Goal: Book appointment/travel/reservation

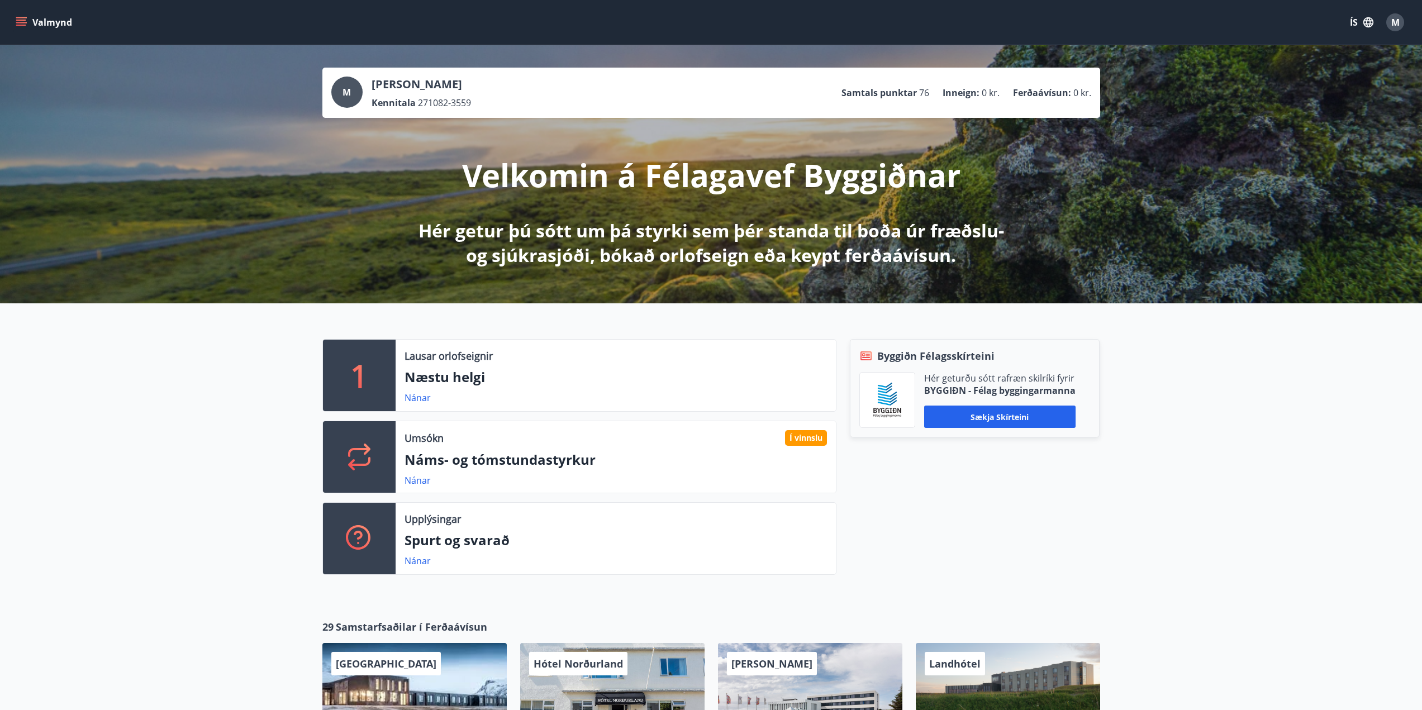
scroll to position [93, 0]
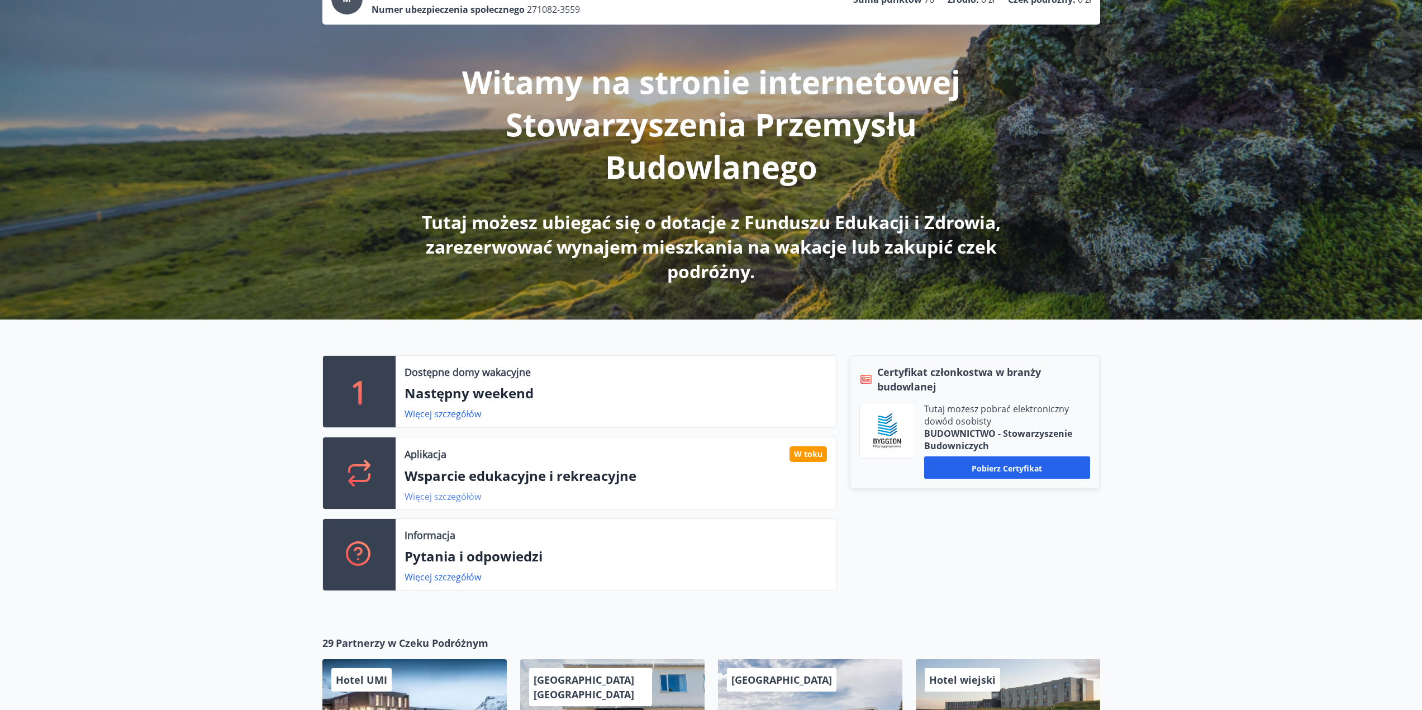
click at [445, 497] on font "Więcej szczegółów" at bounding box center [443, 497] width 77 height 12
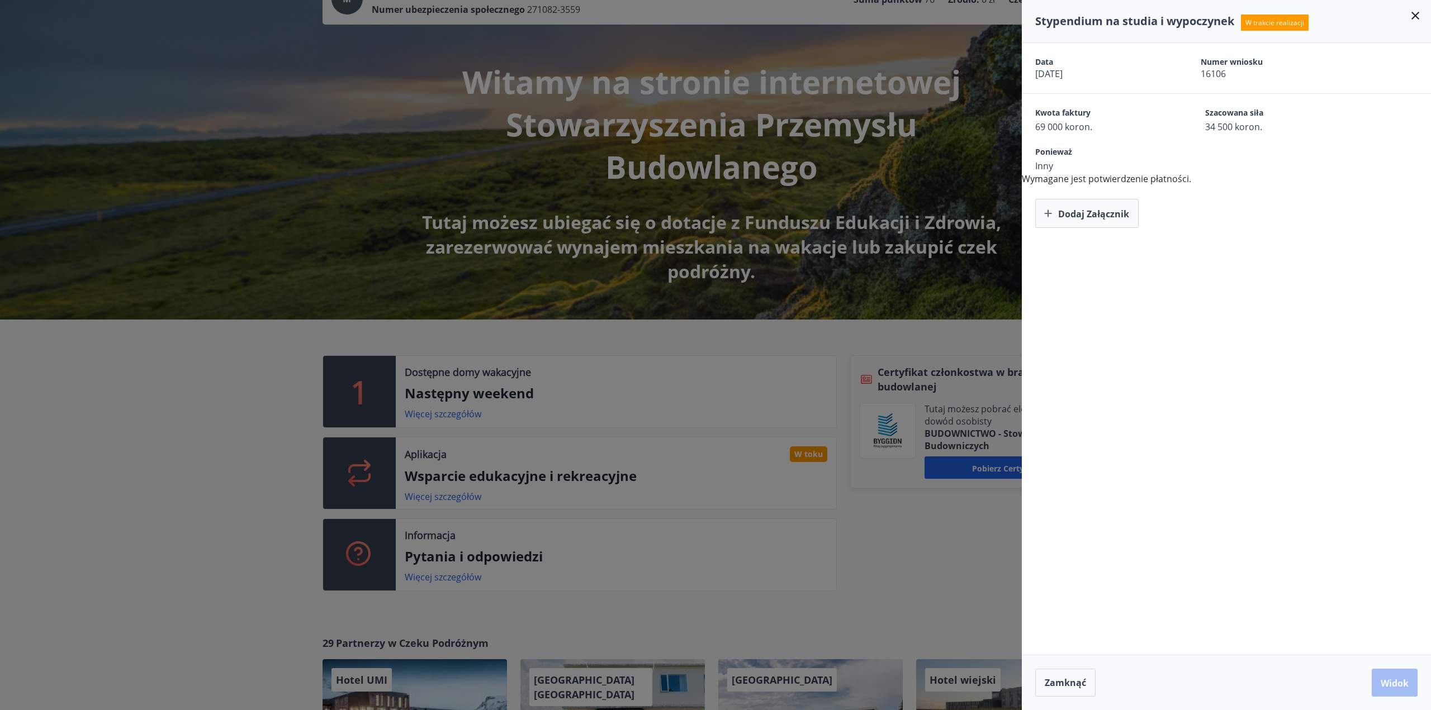
click at [822, 347] on div at bounding box center [715, 355] width 1431 height 710
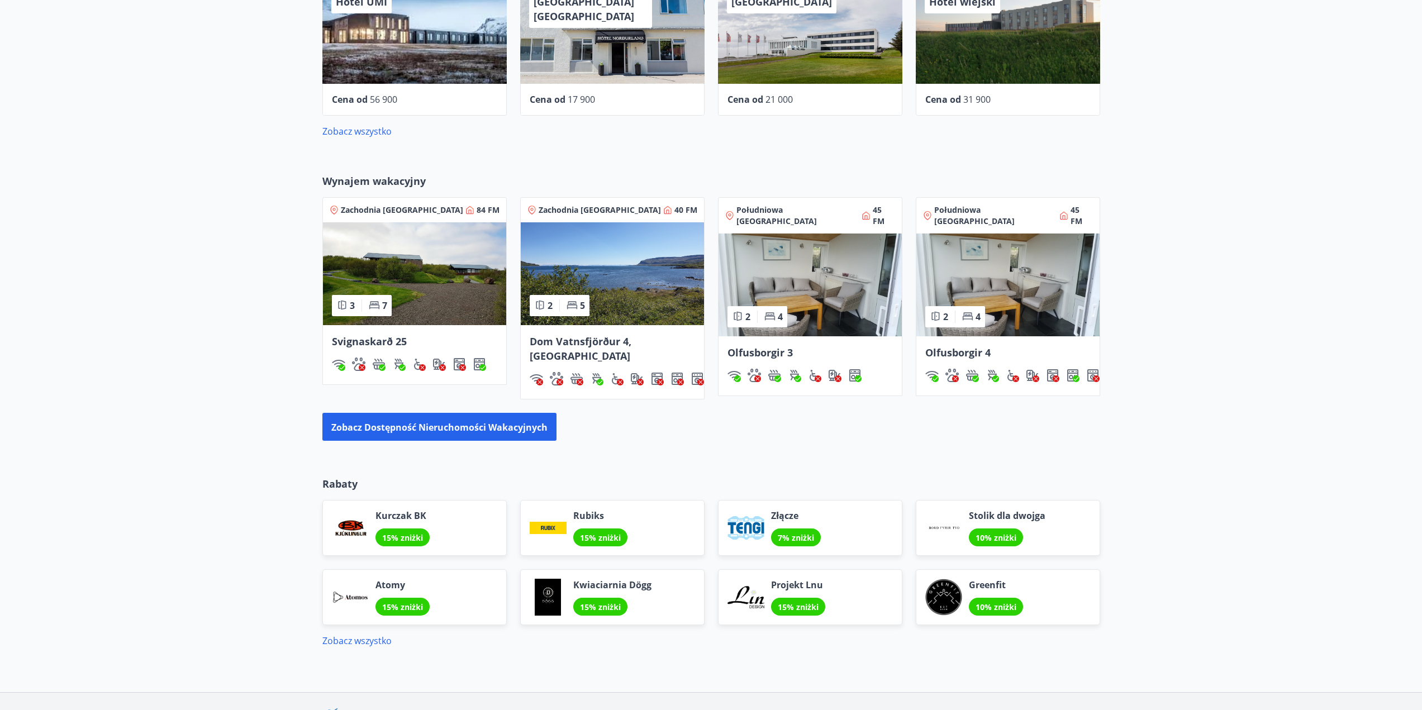
scroll to position [833, 0]
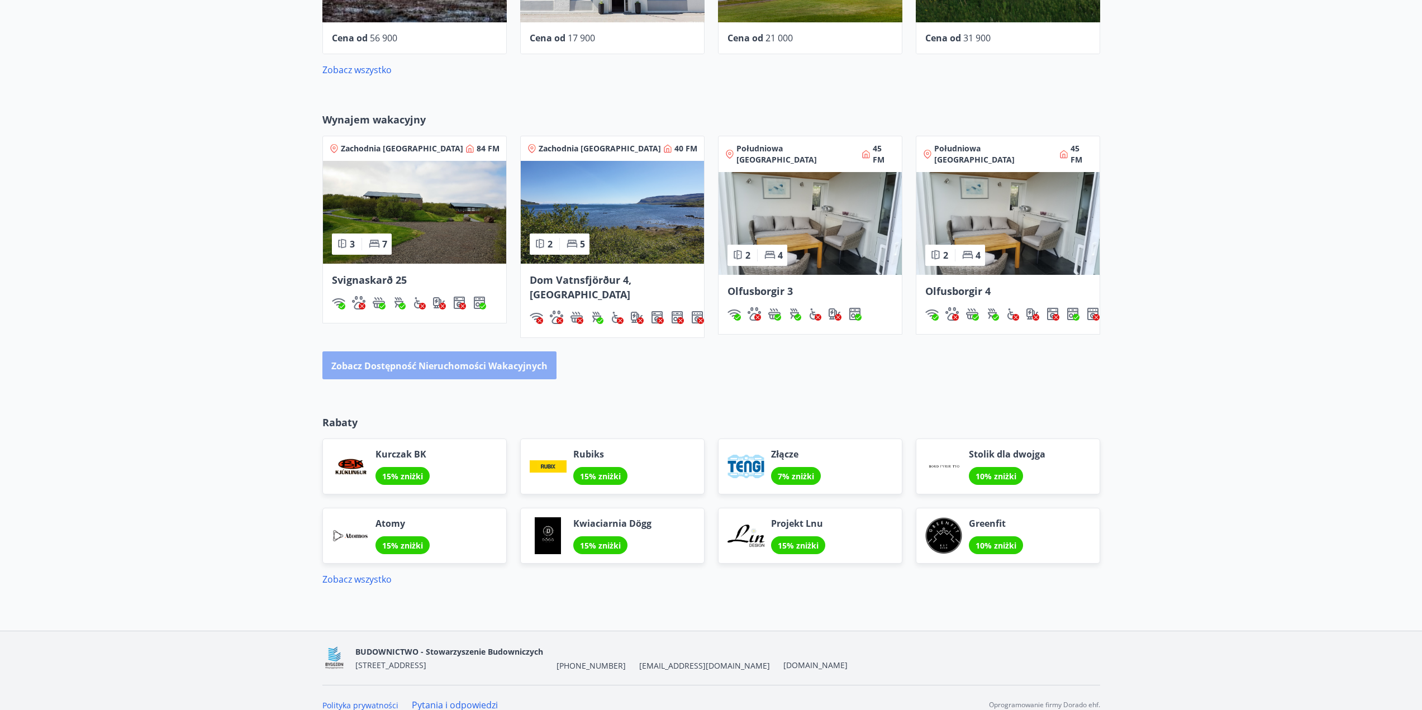
click at [429, 360] on font "Zobacz dostępność nieruchomości wakacyjnych" at bounding box center [439, 366] width 216 height 12
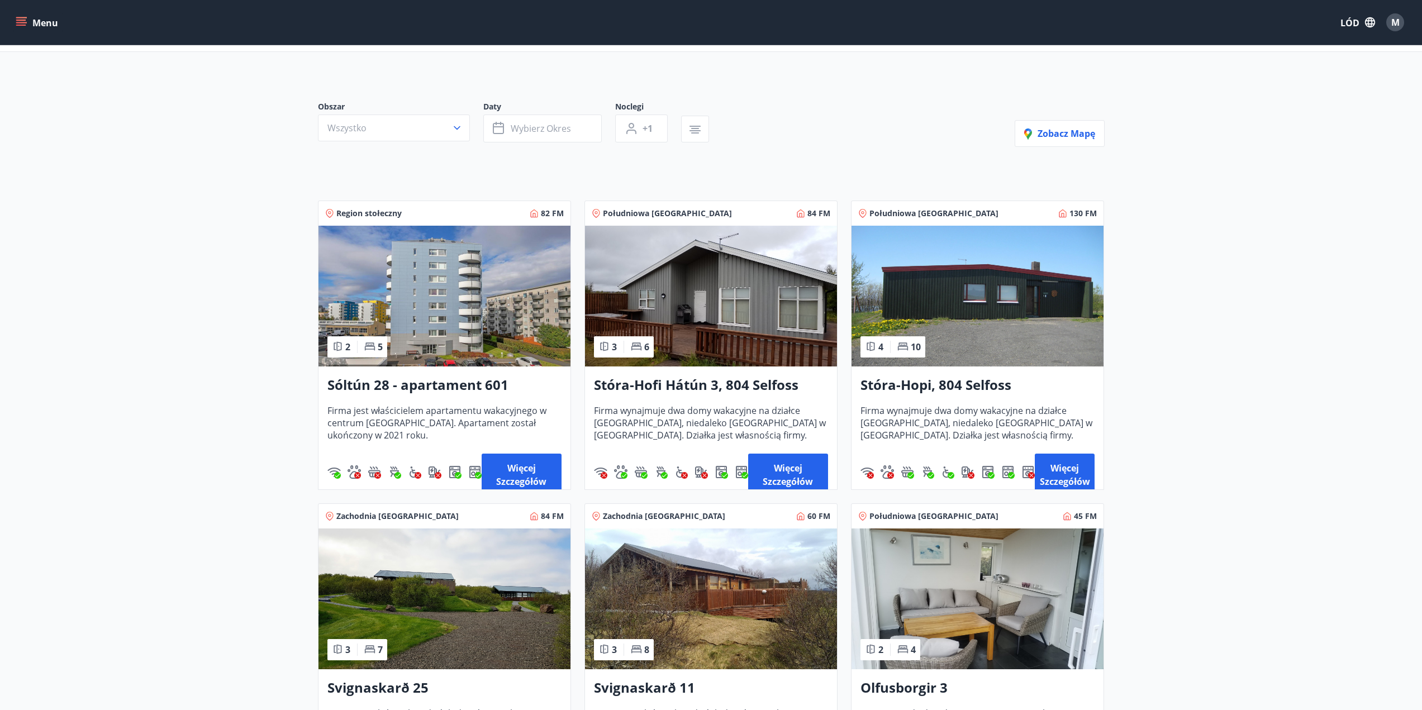
scroll to position [93, 0]
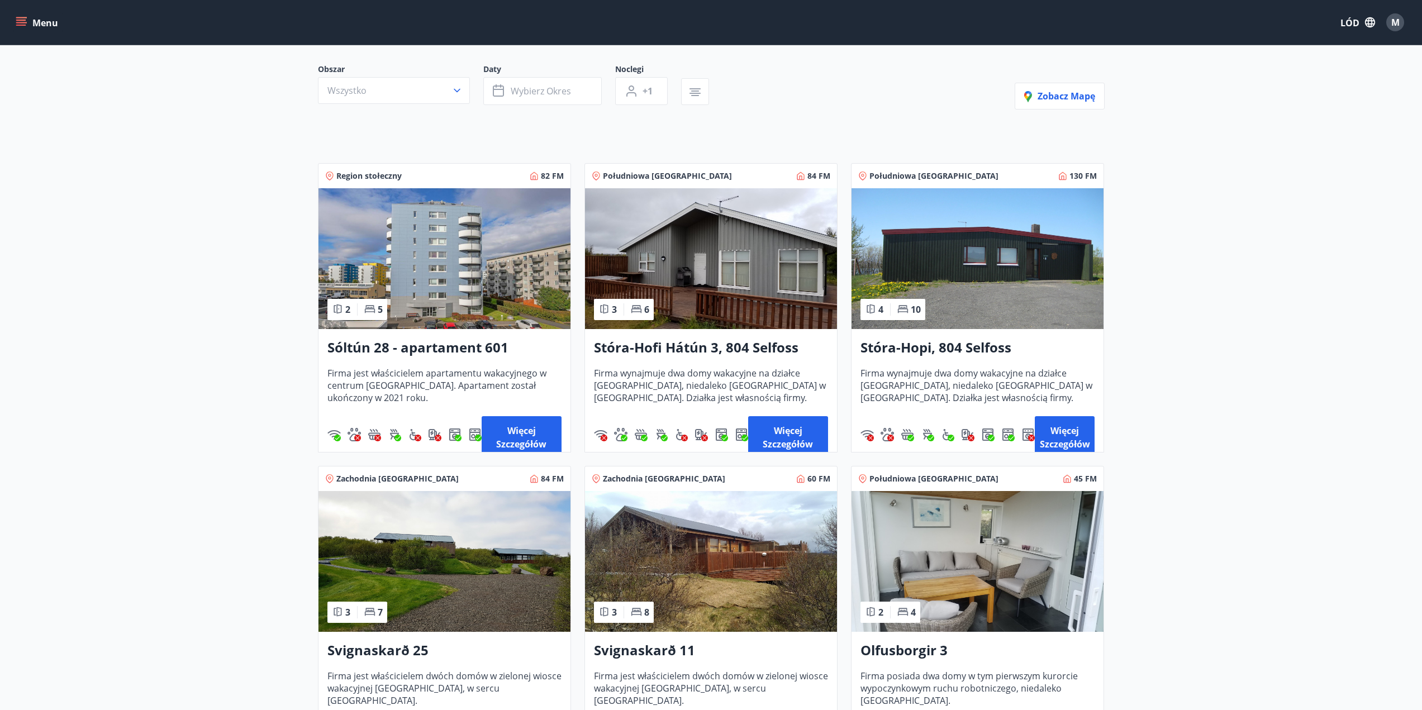
click at [1003, 263] on img at bounding box center [978, 258] width 252 height 141
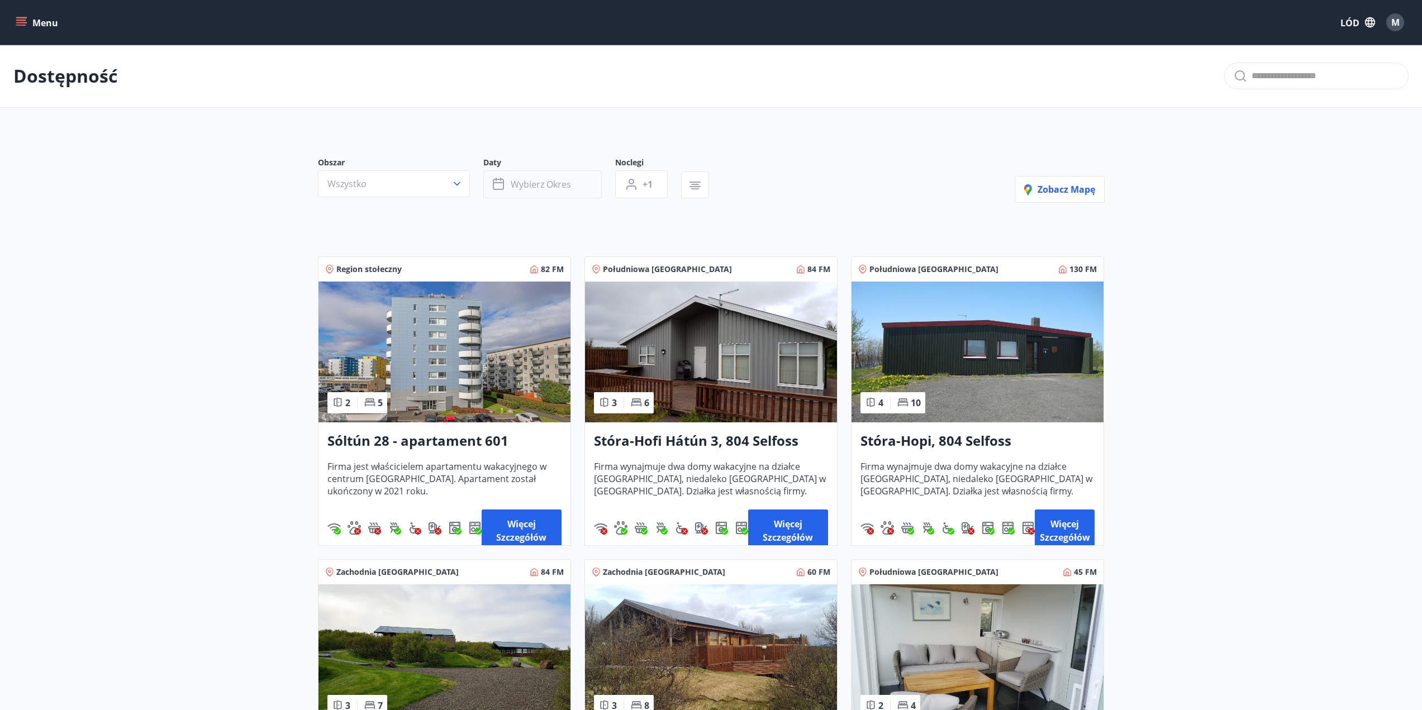
click at [536, 183] on font "Wybierz okres" at bounding box center [541, 184] width 60 height 12
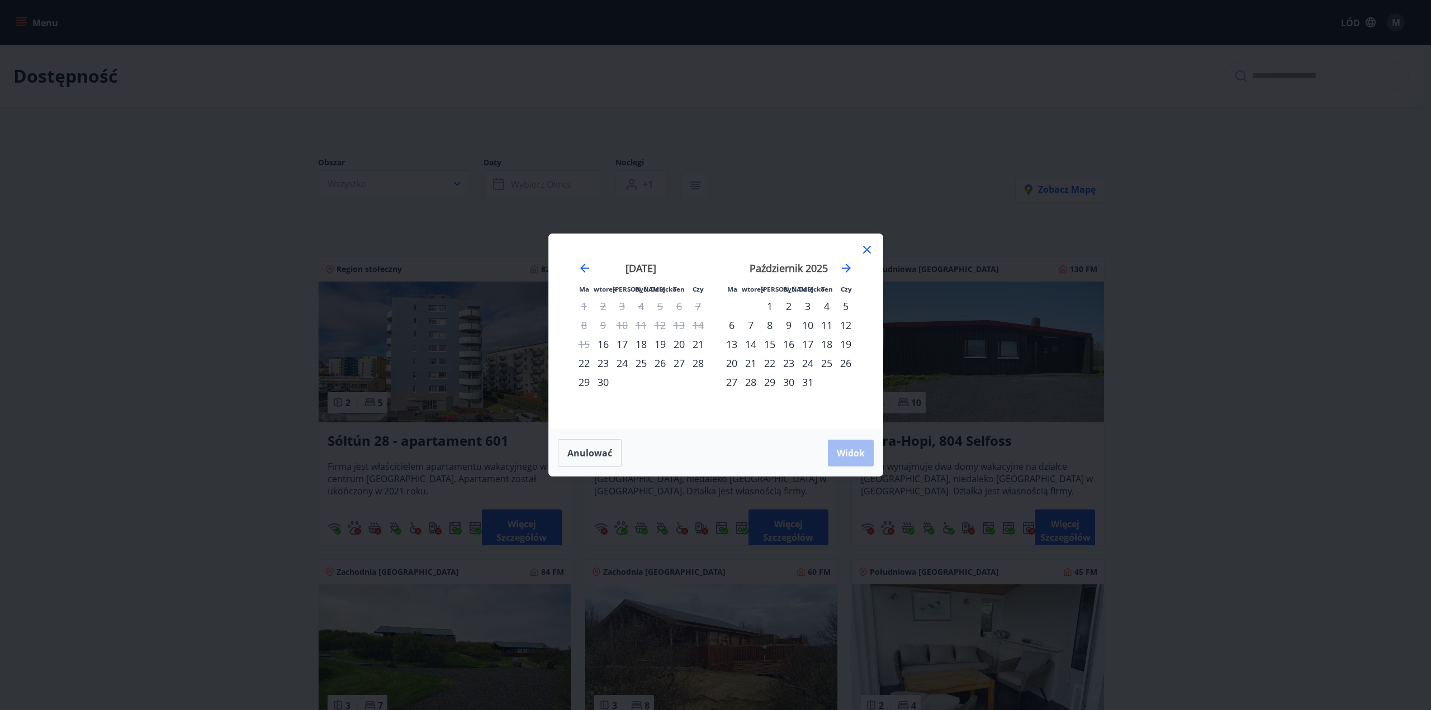
click at [675, 366] on font "27" at bounding box center [679, 363] width 11 height 13
click at [705, 366] on div "28" at bounding box center [698, 363] width 19 height 19
drag, startPoint x: 844, startPoint y: 454, endPoint x: 954, endPoint y: 406, distance: 120.1
click at [845, 454] on font "Widok" at bounding box center [851, 453] width 28 height 12
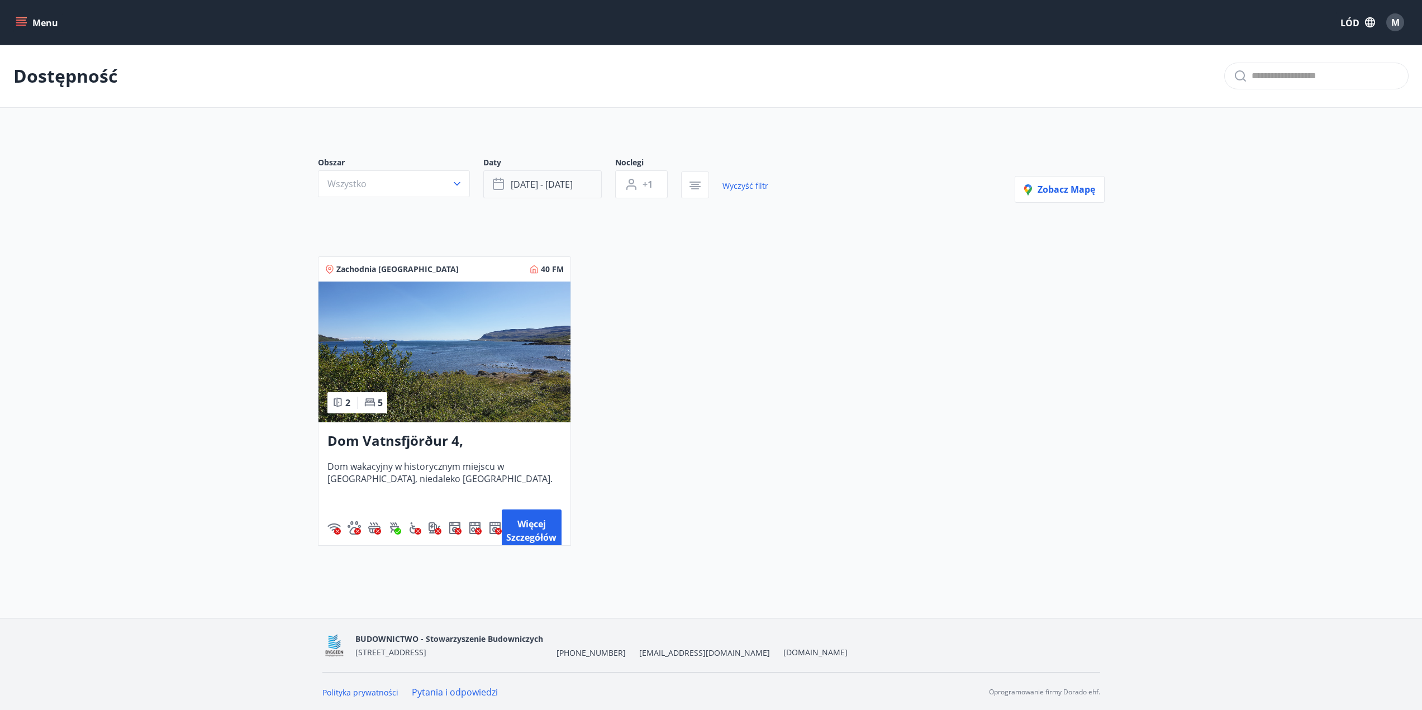
click at [571, 186] on font "[DATE] - [DATE]" at bounding box center [542, 184] width 62 height 12
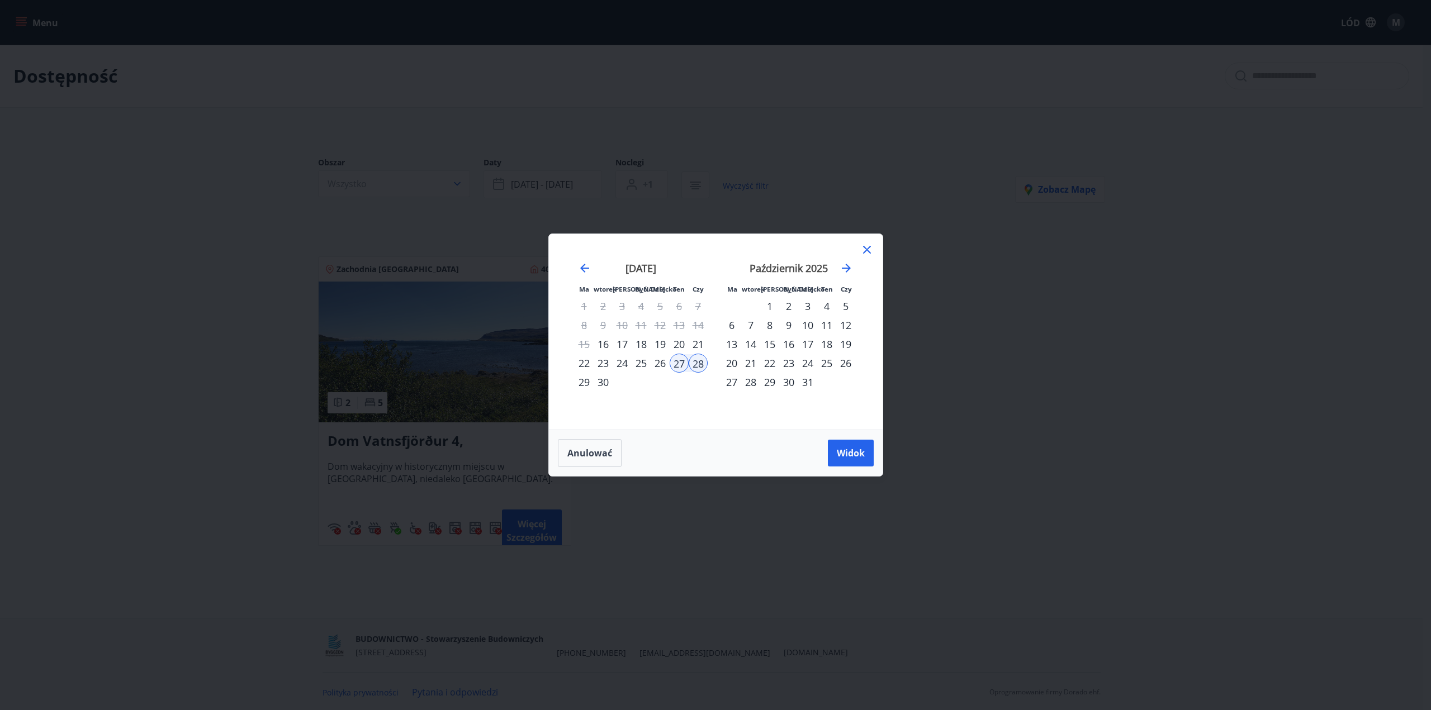
click at [677, 339] on font "20" at bounding box center [679, 344] width 11 height 13
click at [696, 345] on font "21" at bounding box center [698, 344] width 11 height 13
click at [847, 453] on font "Widok" at bounding box center [851, 453] width 28 height 12
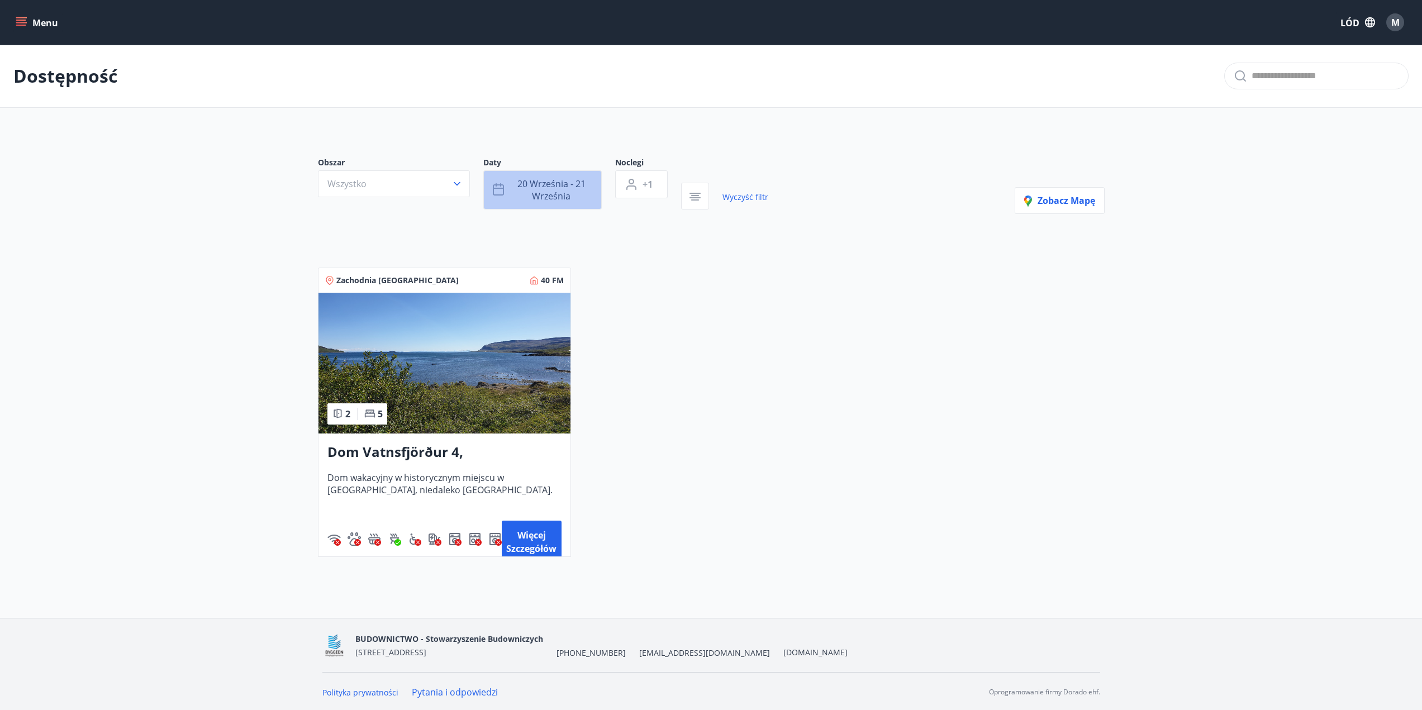
click at [538, 182] on font "20 września - 21 września" at bounding box center [552, 190] width 68 height 25
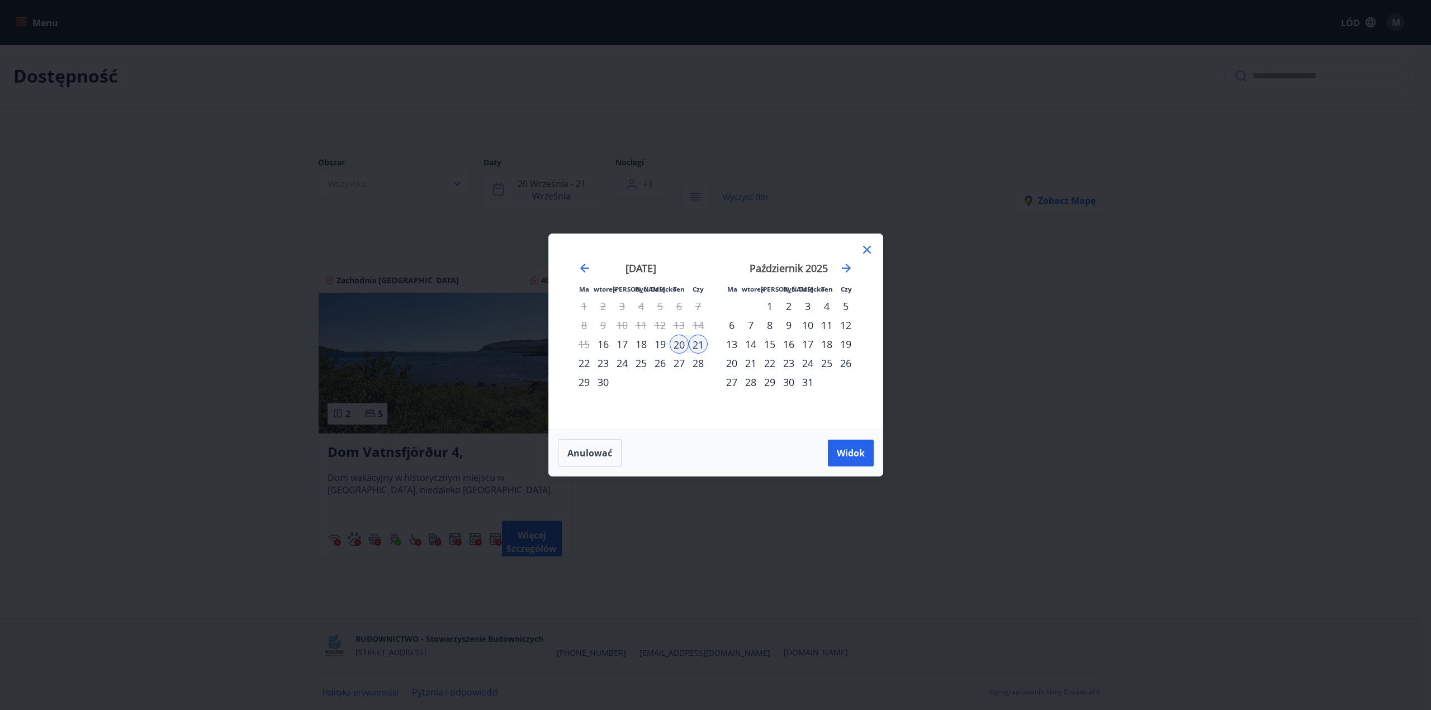
click at [823, 305] on div "4" at bounding box center [826, 306] width 19 height 19
click at [841, 306] on div "5" at bounding box center [845, 306] width 19 height 19
click at [845, 454] on font "Widok" at bounding box center [851, 453] width 28 height 12
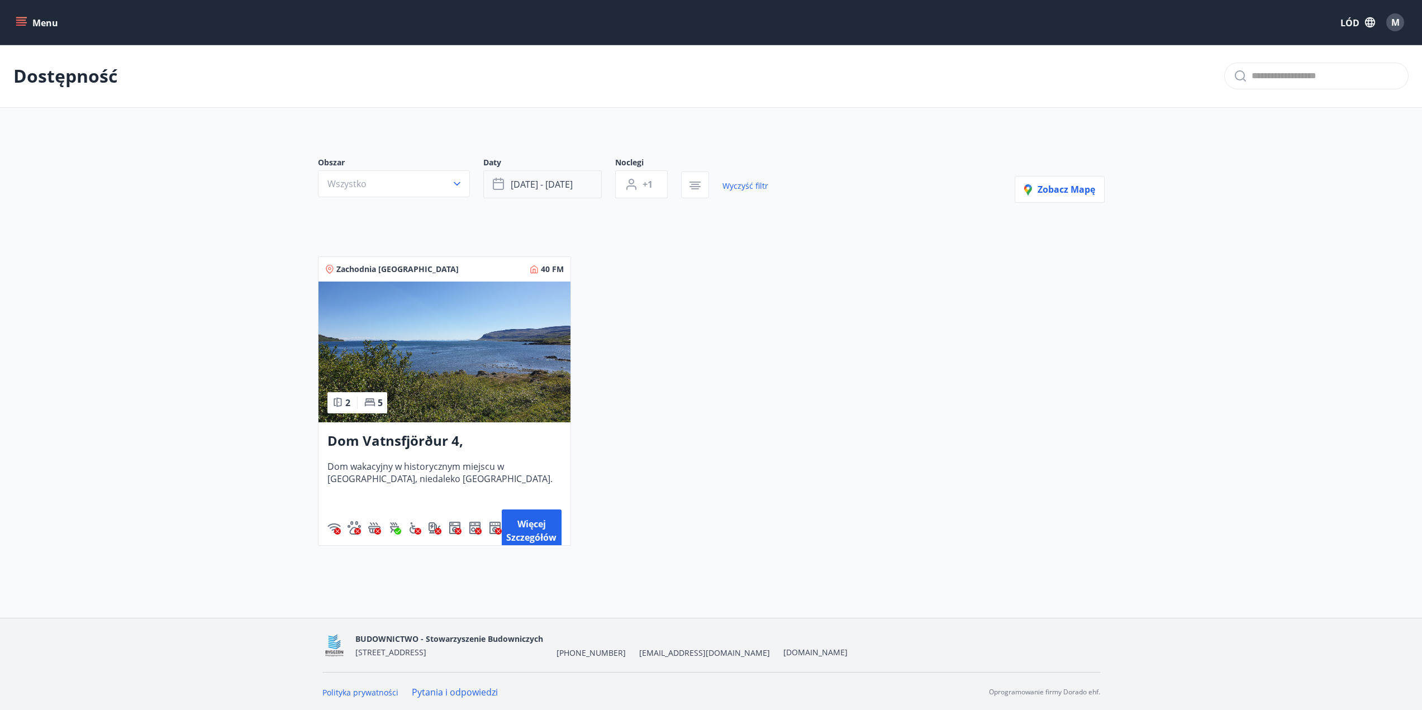
click at [558, 181] on font "[DATE] - [DATE]" at bounding box center [542, 184] width 62 height 12
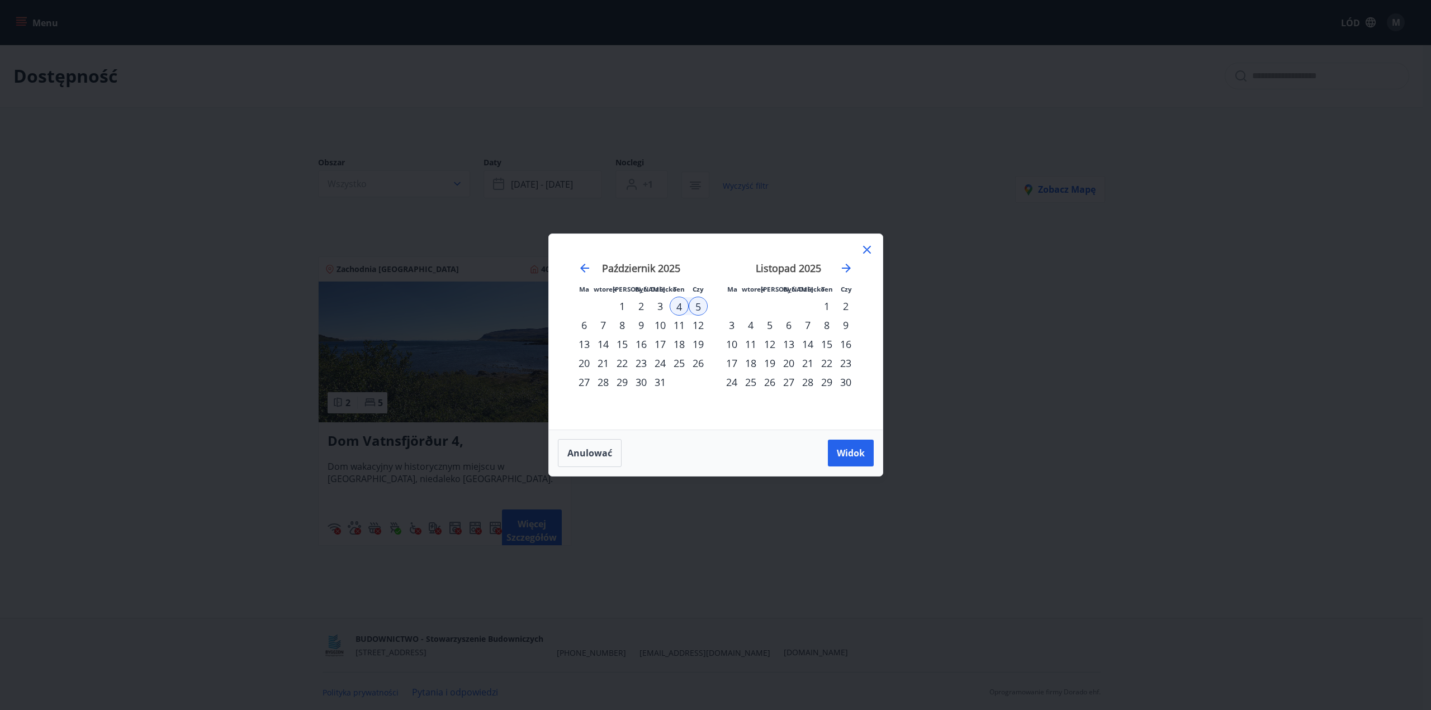
click at [871, 253] on icon at bounding box center [866, 249] width 13 height 13
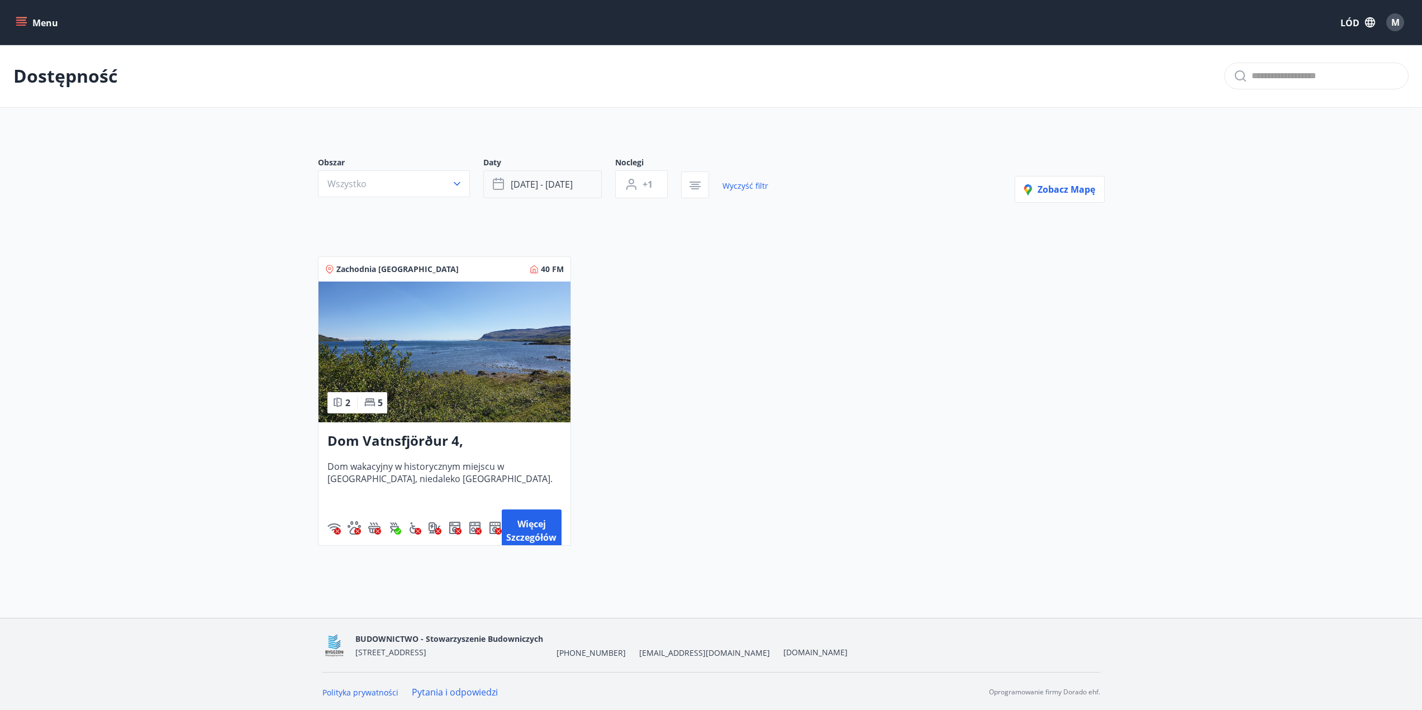
click at [551, 191] on font "[DATE] - [DATE]" at bounding box center [542, 184] width 62 height 12
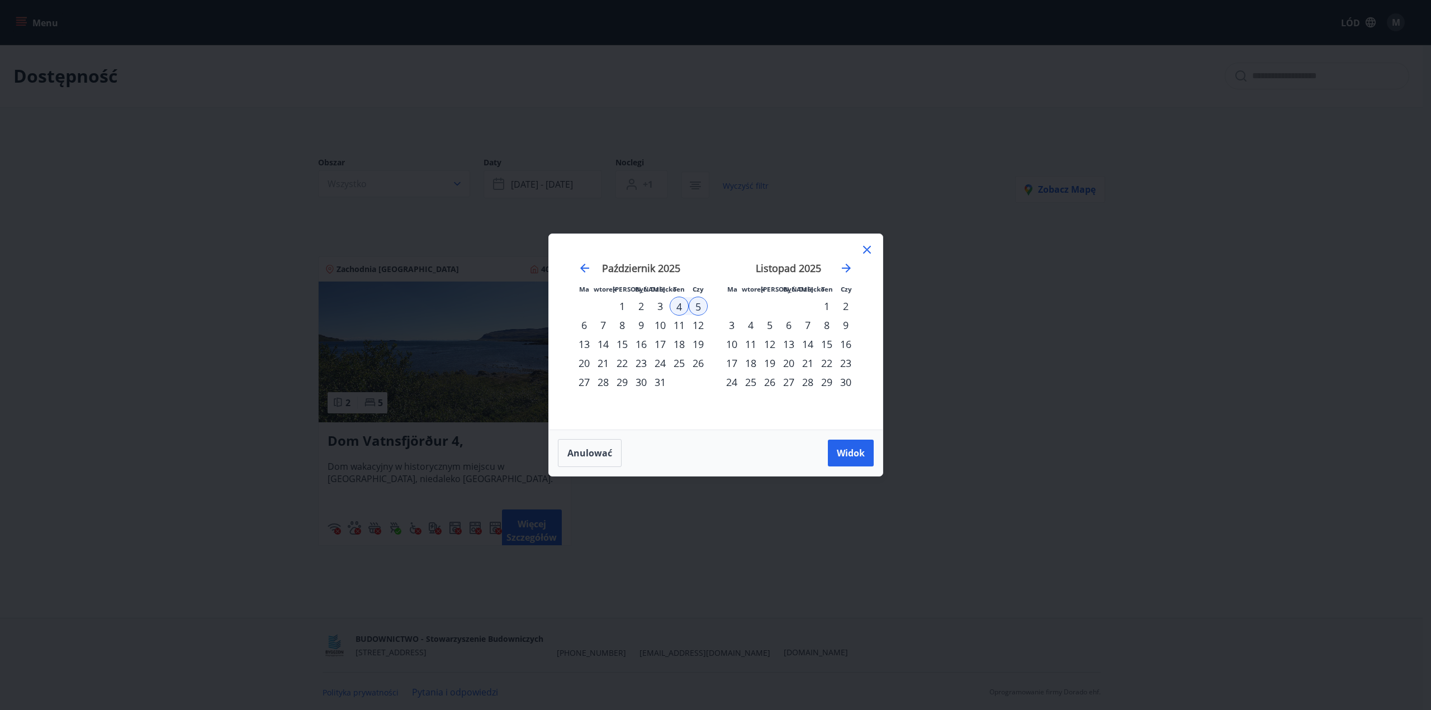
click at [661, 302] on font "3" at bounding box center [660, 306] width 6 height 13
click at [579, 265] on icon "Przejdź wstecz, aby przejść do poprzedniego miesiąca." at bounding box center [584, 268] width 13 height 13
click at [864, 248] on icon at bounding box center [866, 249] width 13 height 13
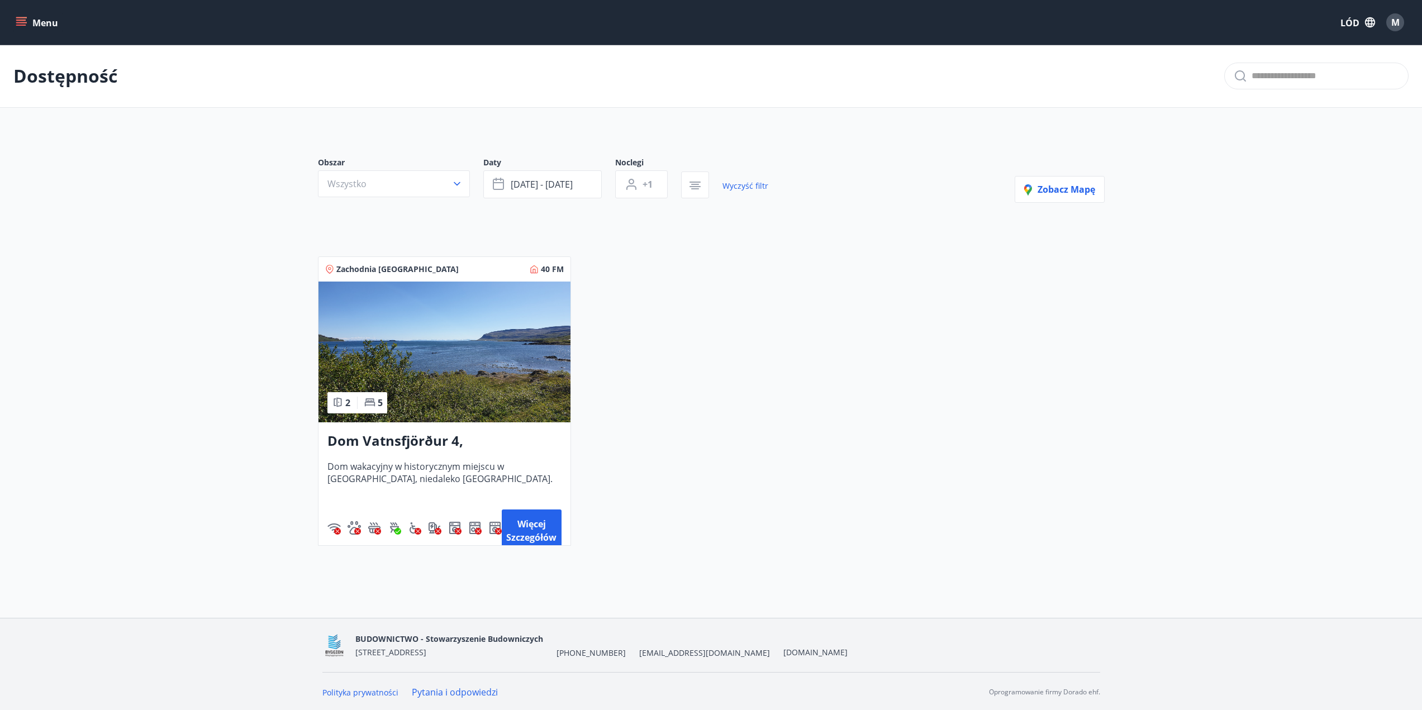
scroll to position [2, 0]
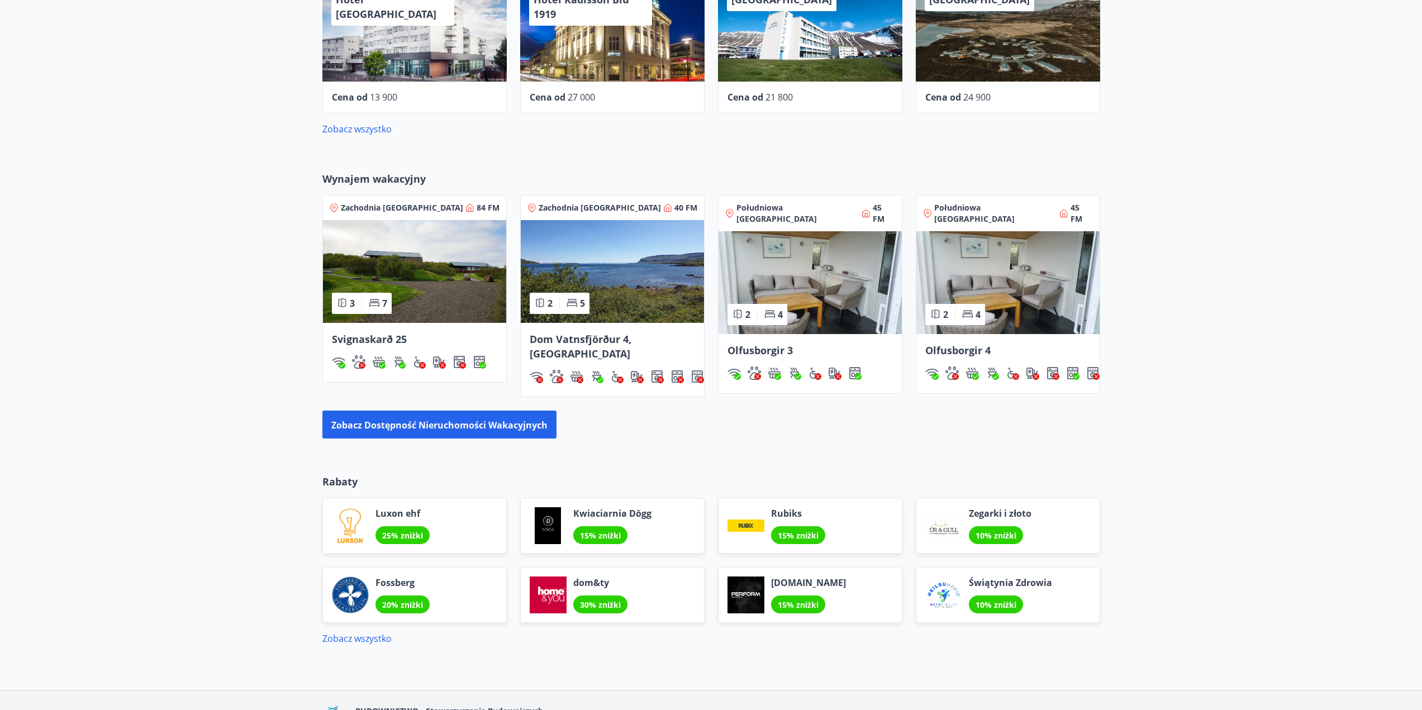
scroll to position [833, 0]
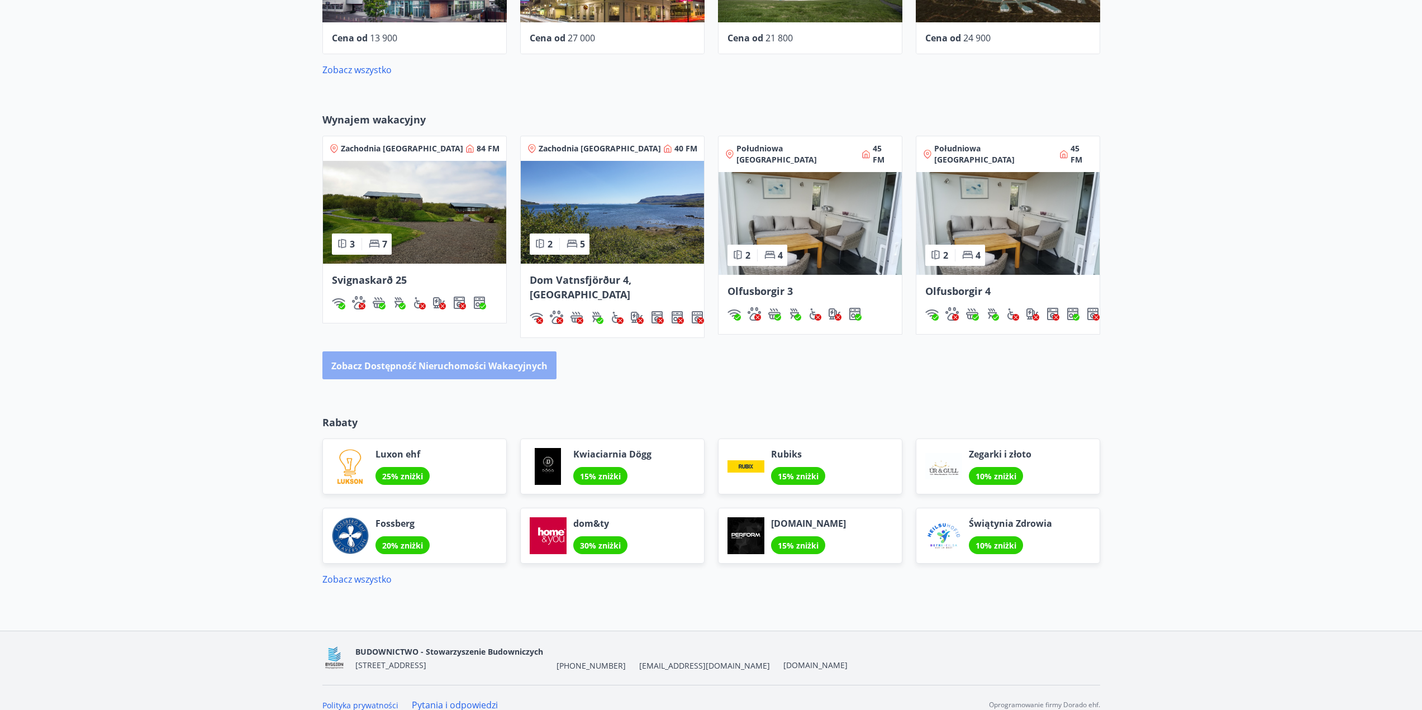
click at [509, 360] on font "Zobacz dostępność nieruchomości wakacyjnych" at bounding box center [439, 366] width 216 height 12
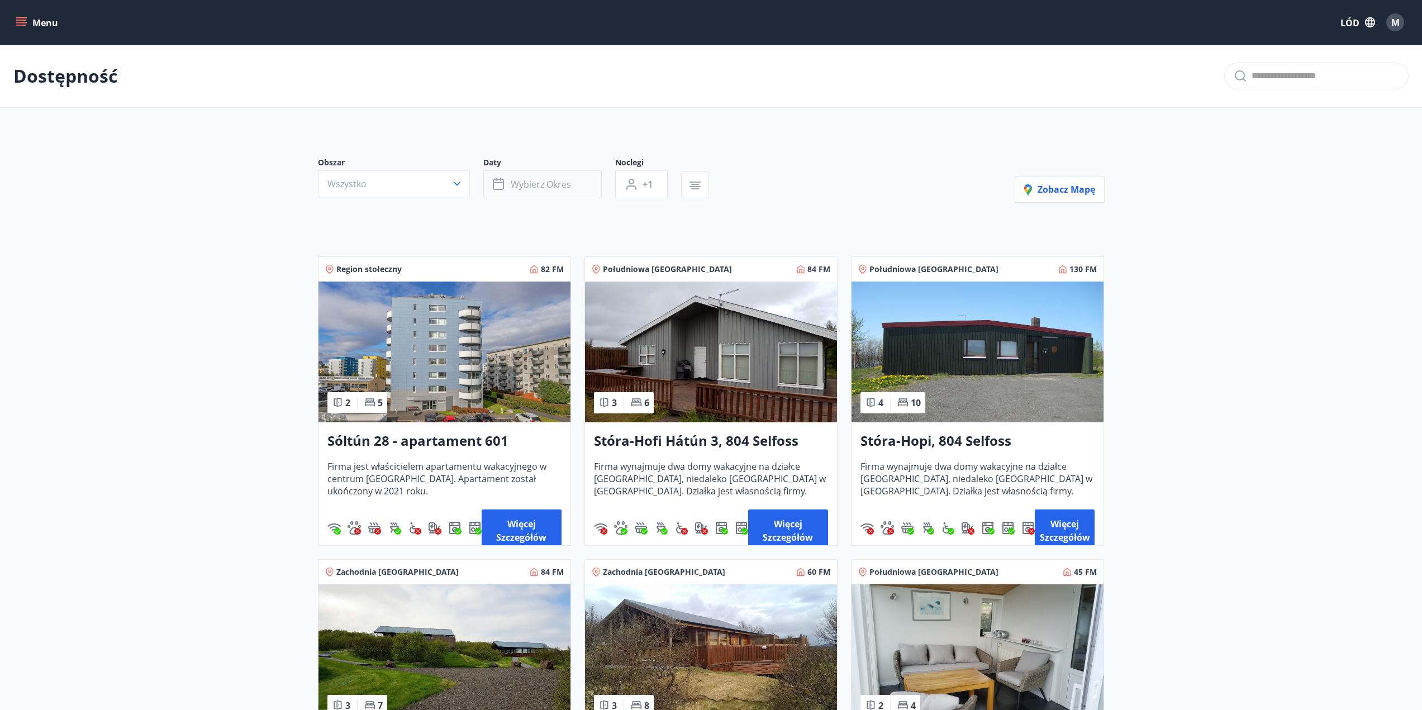
click at [551, 184] on font "Wybierz okres" at bounding box center [541, 184] width 60 height 12
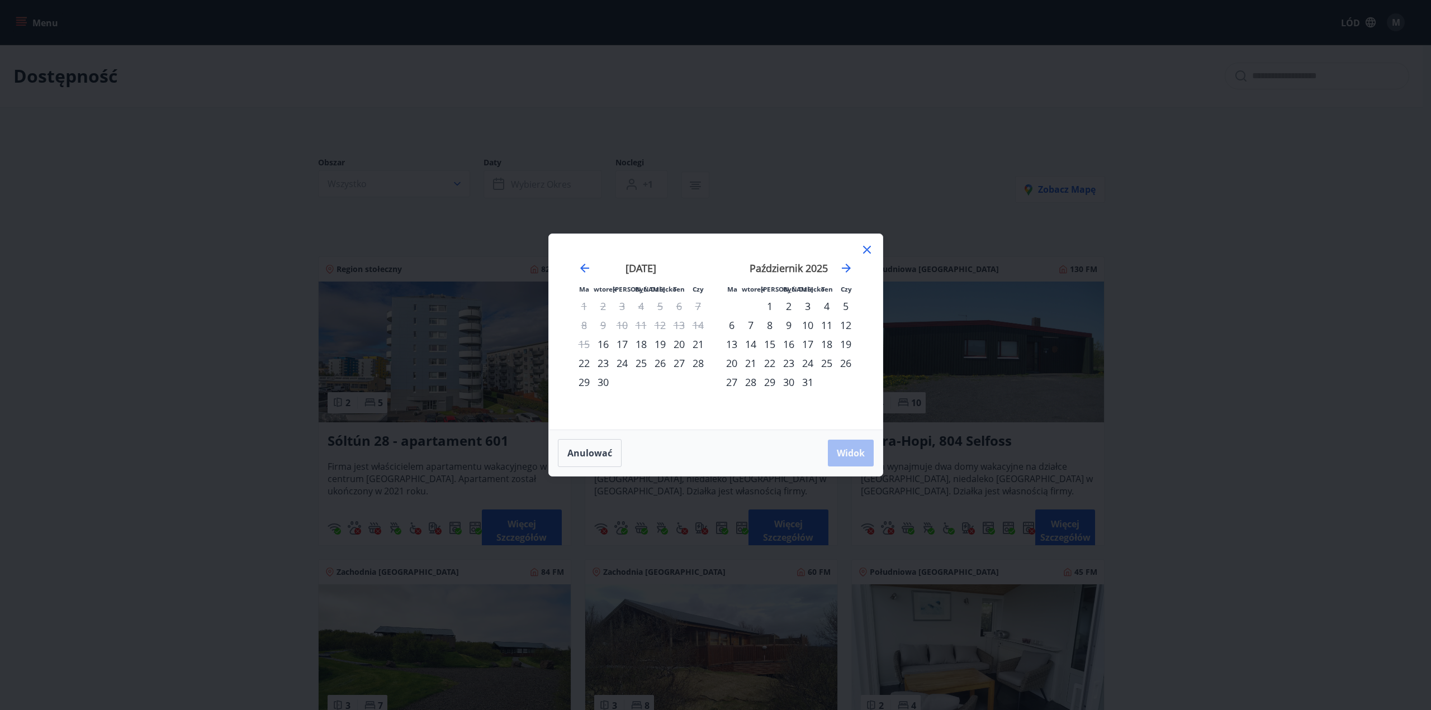
click at [679, 362] on font "27" at bounding box center [679, 363] width 11 height 13
click at [705, 365] on div "28" at bounding box center [698, 363] width 19 height 19
click at [852, 461] on button "Widok" at bounding box center [851, 453] width 46 height 27
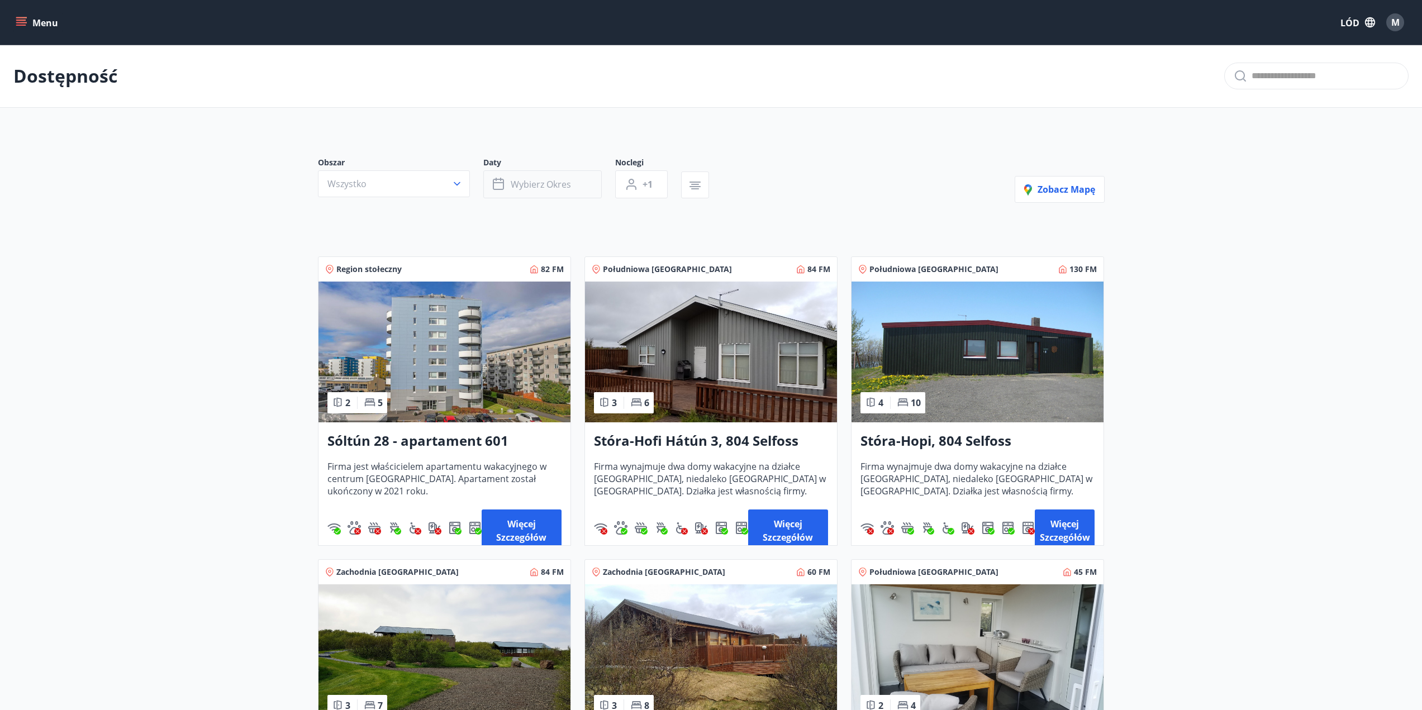
click at [564, 186] on font "Wybierz okres" at bounding box center [541, 184] width 60 height 12
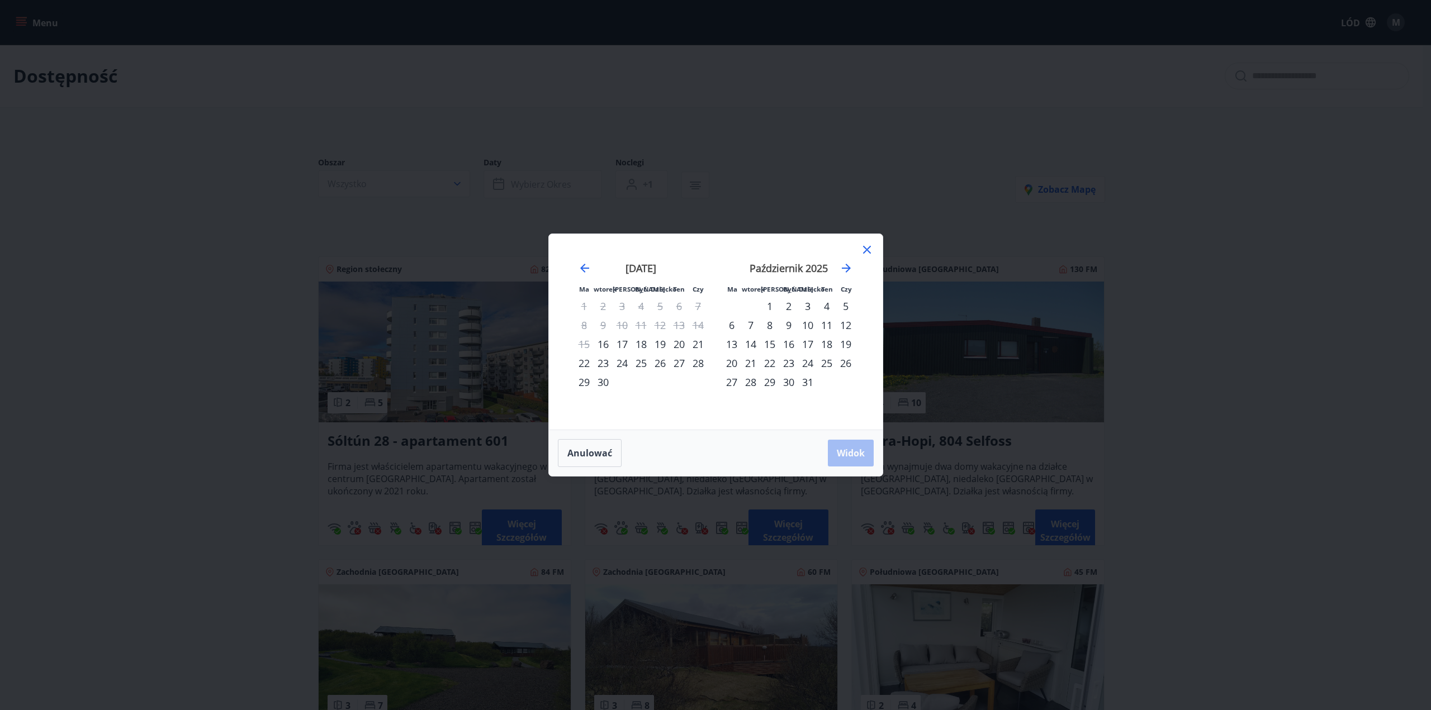
click at [809, 309] on font "3" at bounding box center [808, 306] width 6 height 13
click at [845, 307] on font "5" at bounding box center [846, 306] width 6 height 13
click at [845, 453] on font "Widok" at bounding box center [851, 453] width 28 height 12
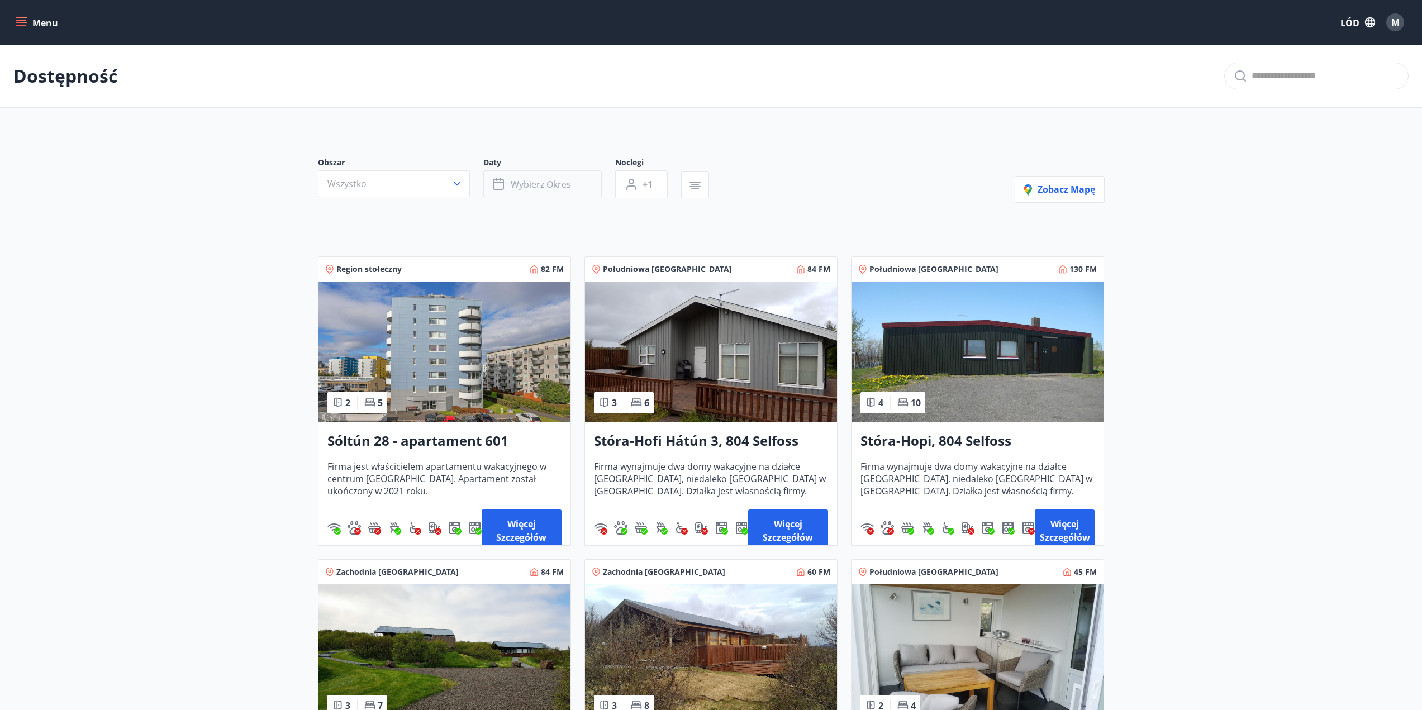
click at [535, 177] on button "Wybierz okres" at bounding box center [542, 184] width 118 height 28
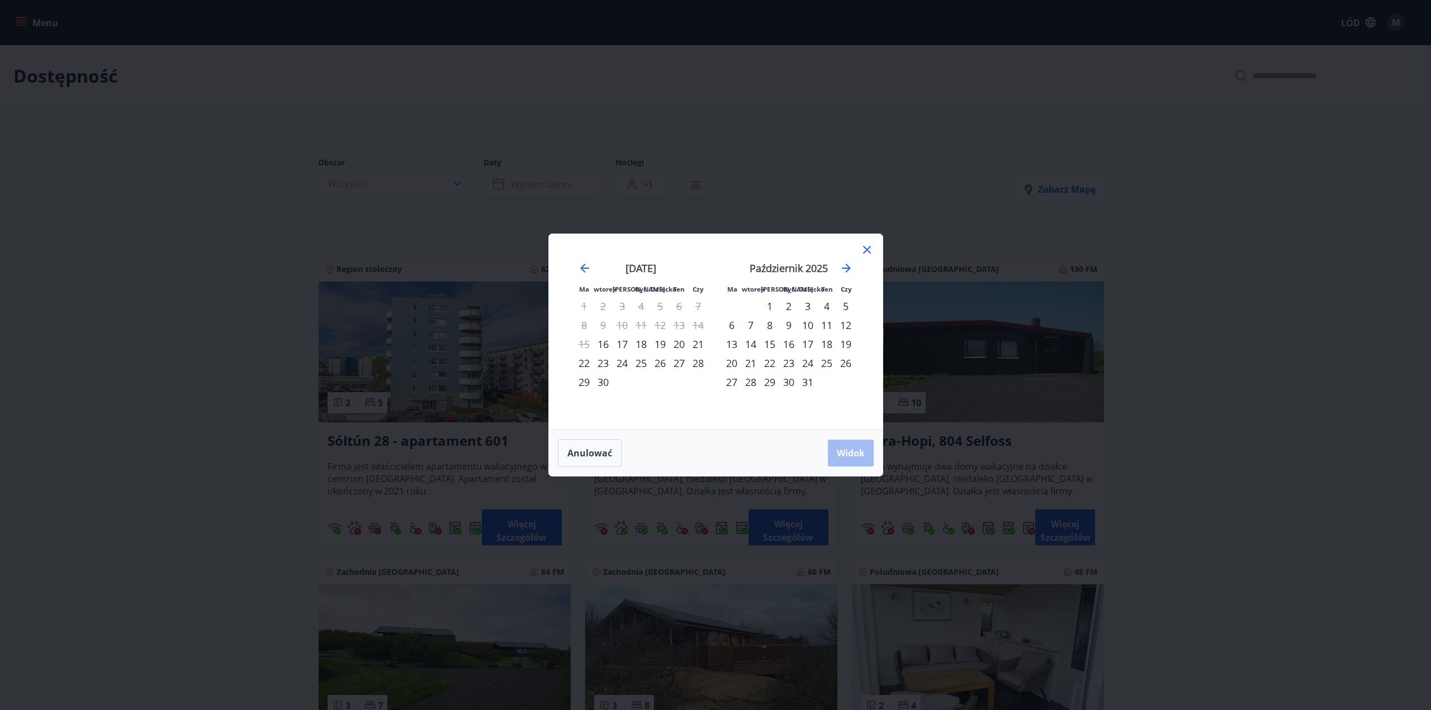
click at [810, 364] on font "24" at bounding box center [807, 363] width 11 height 13
click at [847, 366] on font "26" at bounding box center [845, 363] width 11 height 13
click at [851, 447] on font "Widok" at bounding box center [851, 453] width 28 height 12
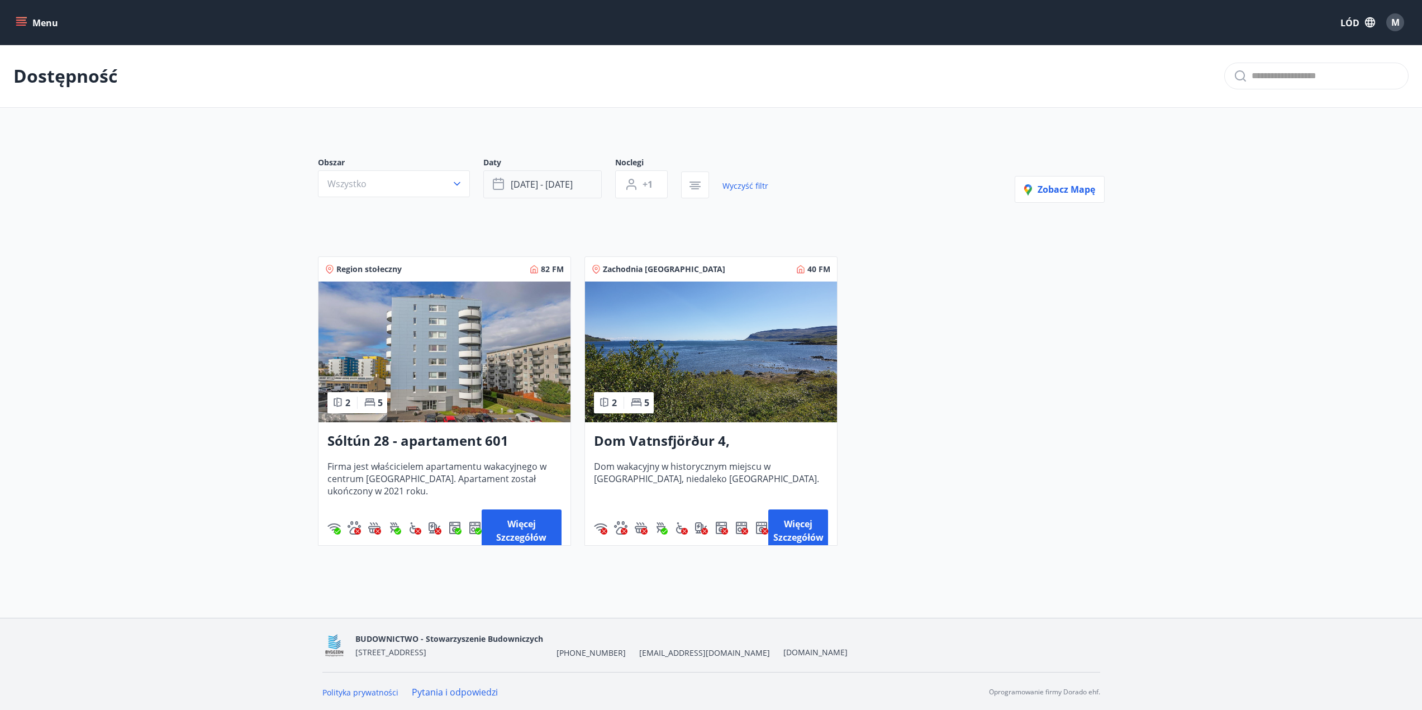
click at [522, 181] on font "[DATE] - [DATE]" at bounding box center [542, 184] width 62 height 12
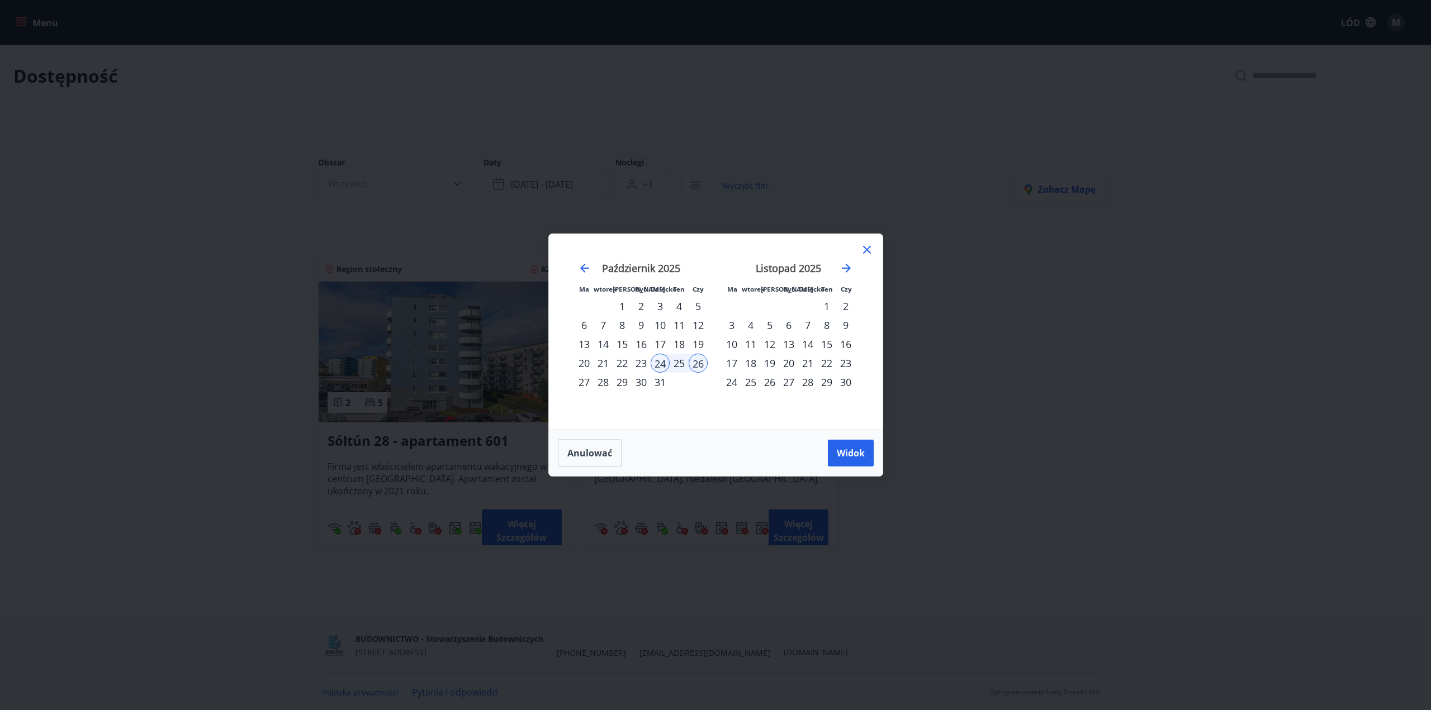
click at [838, 309] on div "2" at bounding box center [845, 306] width 19 height 19
click at [828, 309] on font "1" at bounding box center [827, 306] width 6 height 13
click at [851, 311] on div "2" at bounding box center [845, 306] width 19 height 19
click at [838, 447] on font "Widok" at bounding box center [851, 453] width 28 height 12
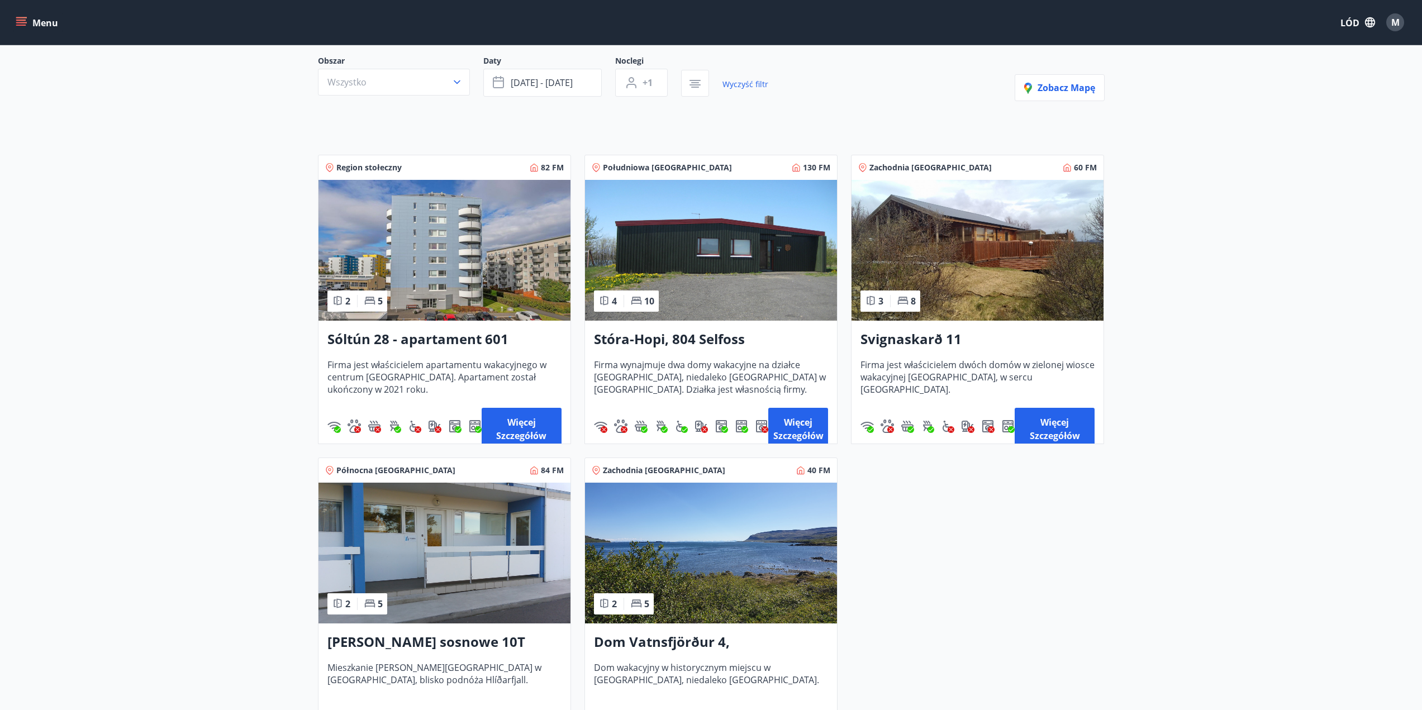
scroll to position [186, 0]
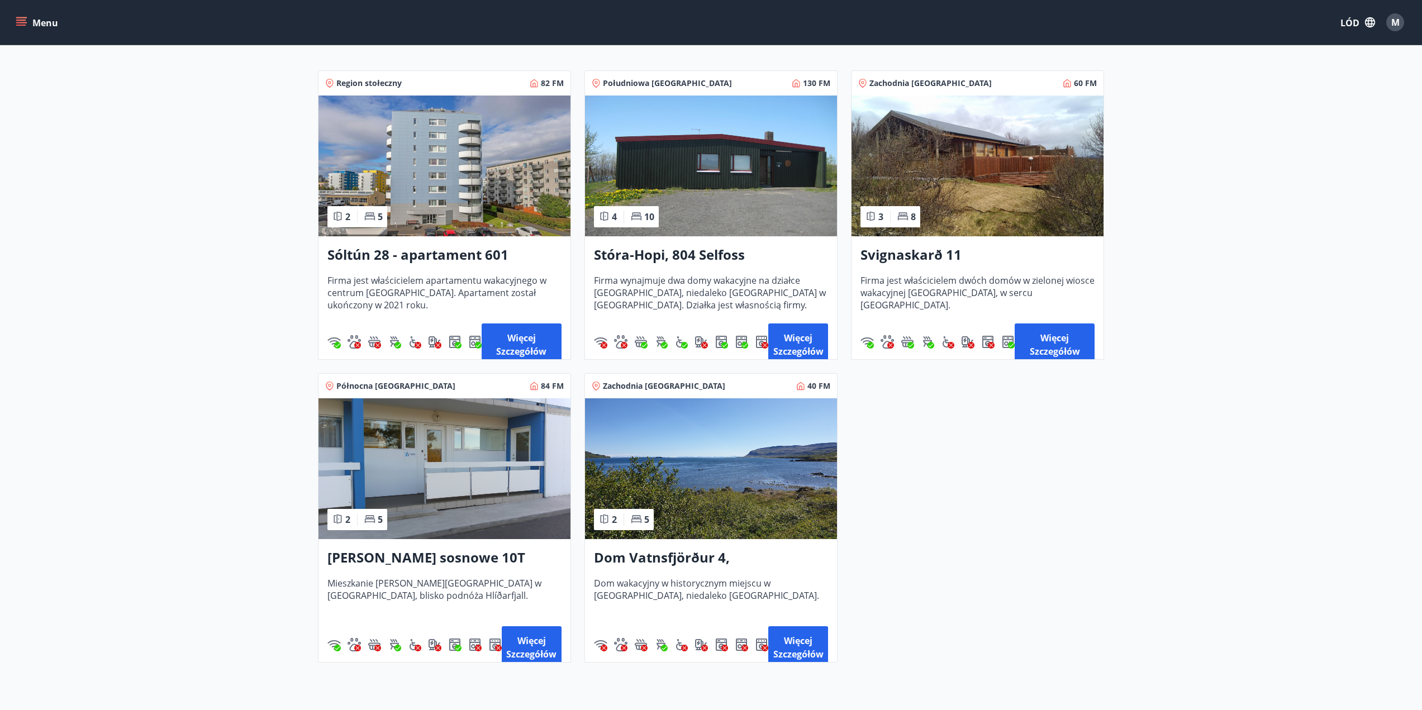
click at [696, 206] on img at bounding box center [711, 166] width 252 height 141
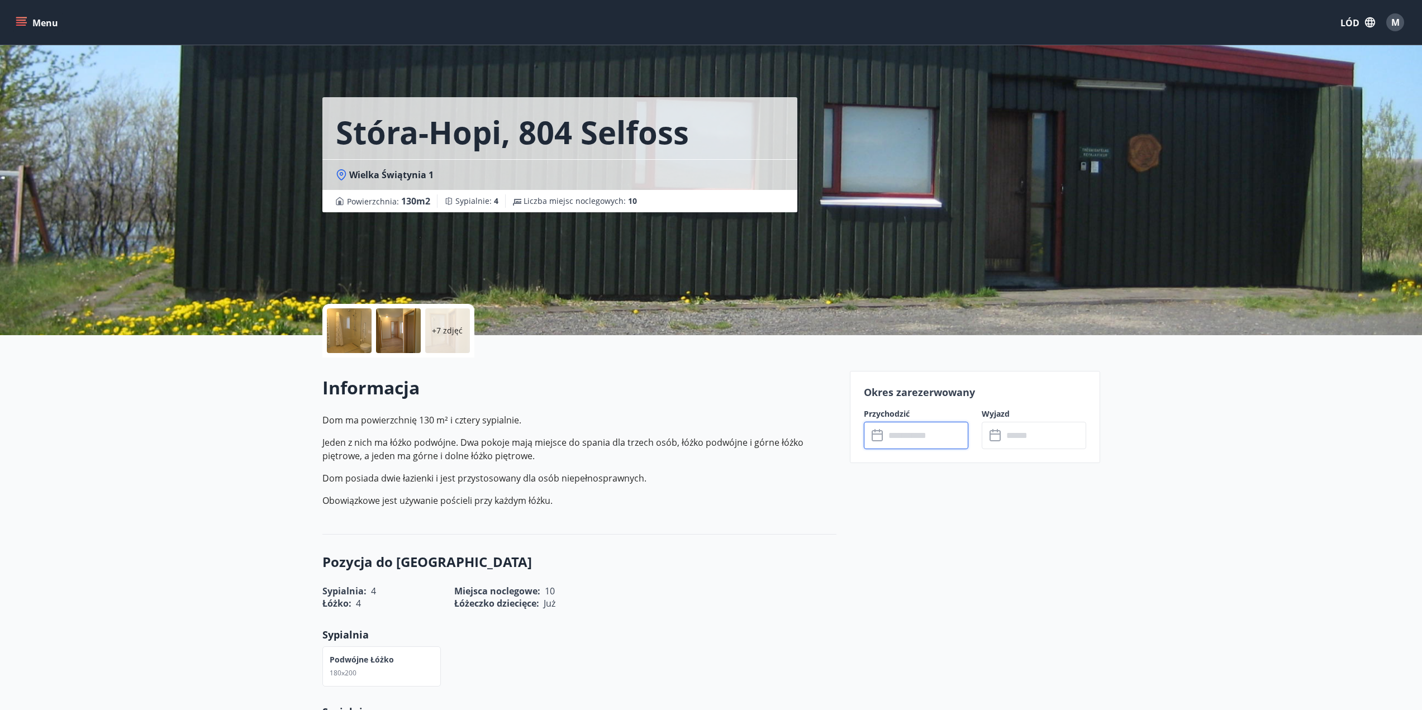
click at [937, 439] on input "text" at bounding box center [926, 435] width 83 height 27
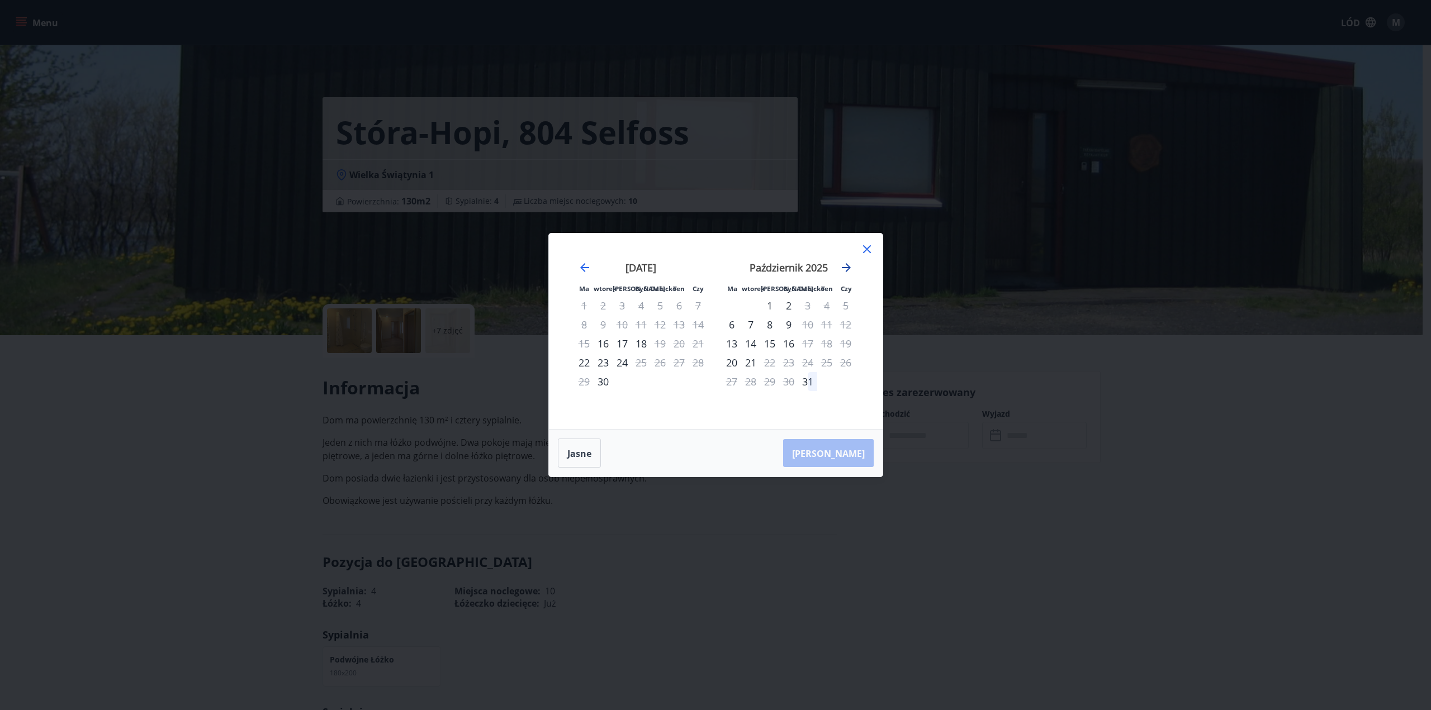
click at [848, 265] on icon "Przejdź dalej, aby przejść do następnego miesiąca." at bounding box center [846, 267] width 13 height 13
click at [865, 250] on icon at bounding box center [867, 249] width 8 height 8
